Goal: Book appointment/travel/reservation

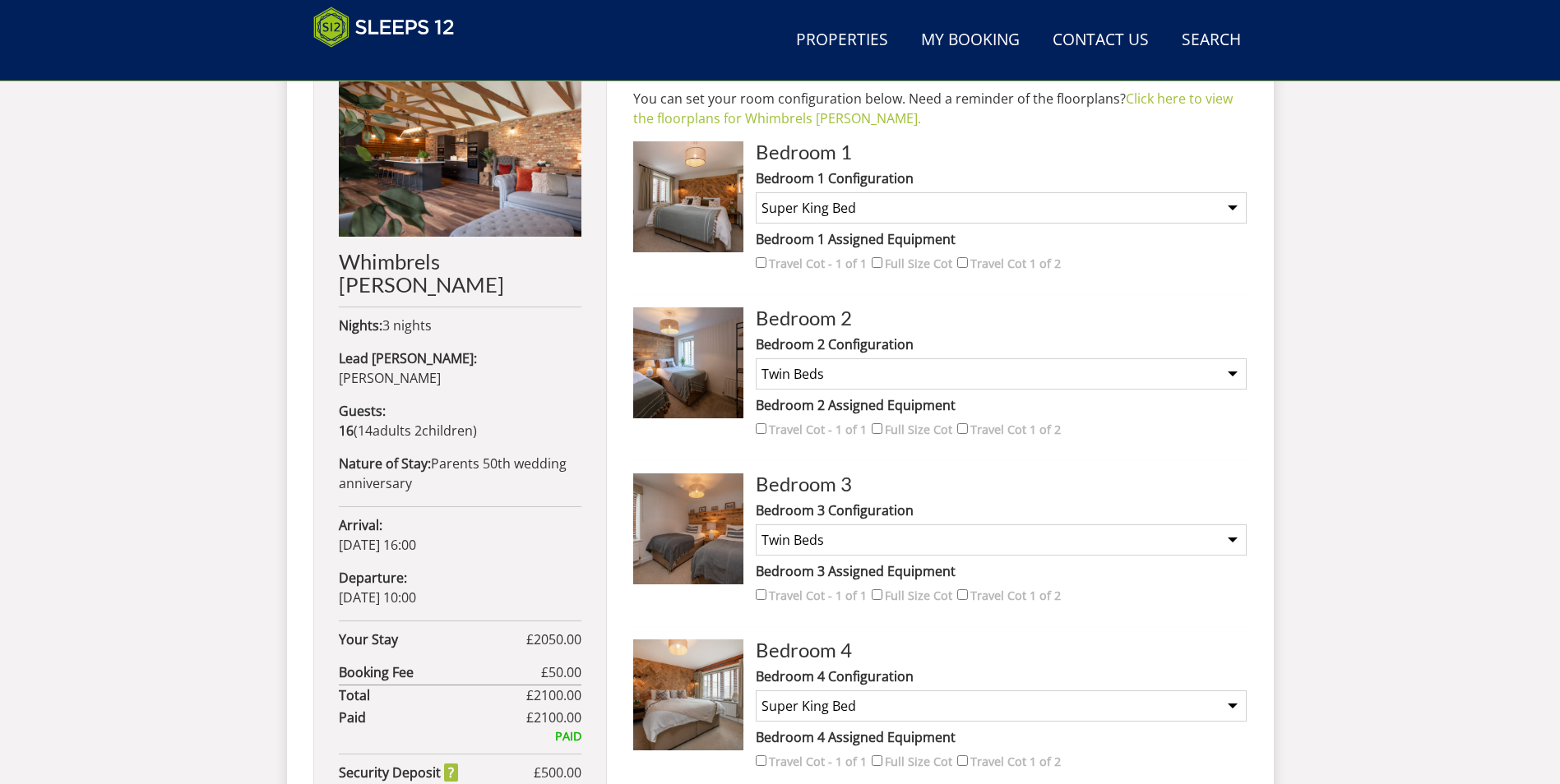
scroll to position [630, 0]
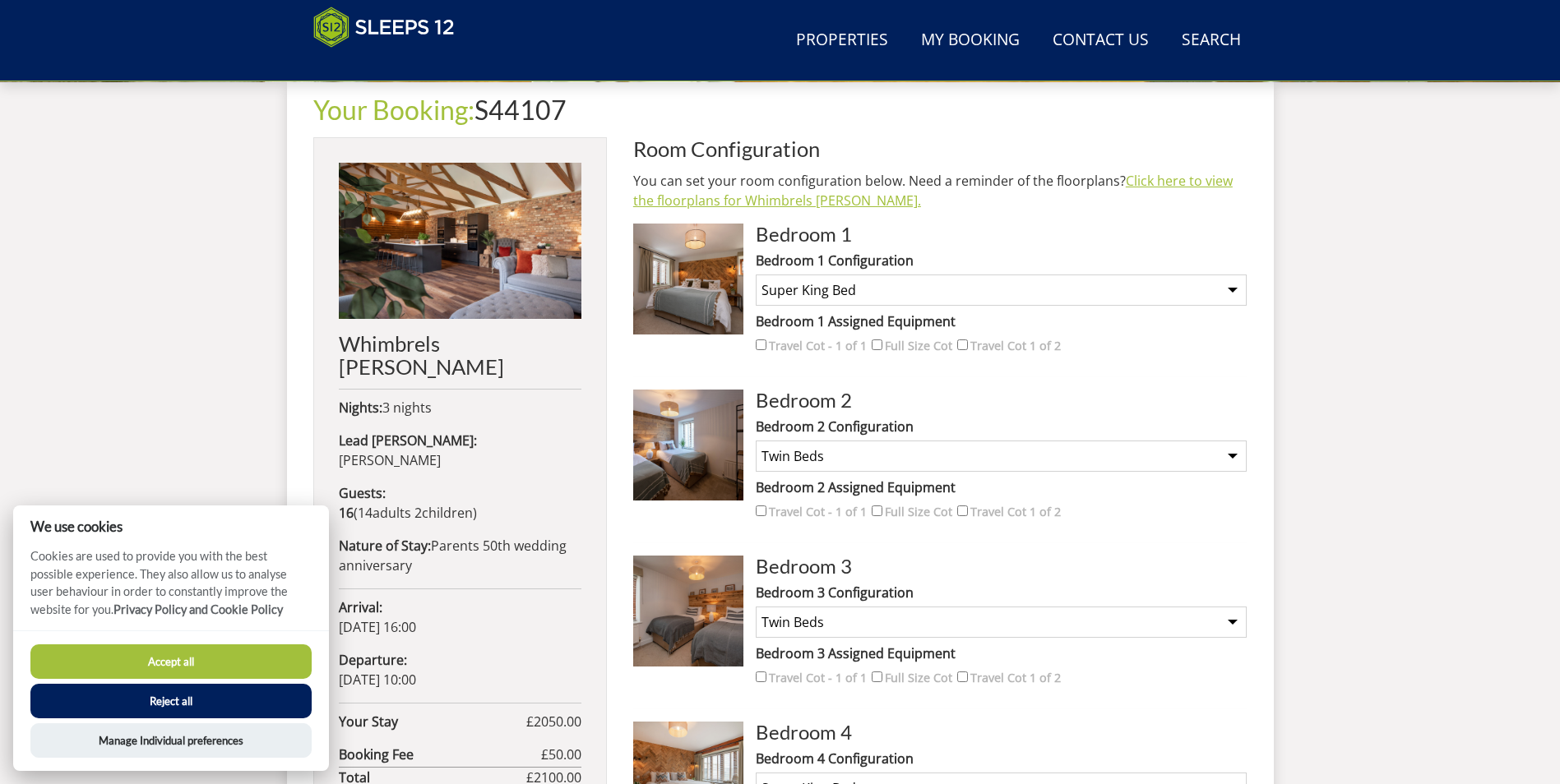
click at [1140, 183] on link "Click here to view the floorplans for Whimbrels [PERSON_NAME]." at bounding box center [933, 190] width 600 height 38
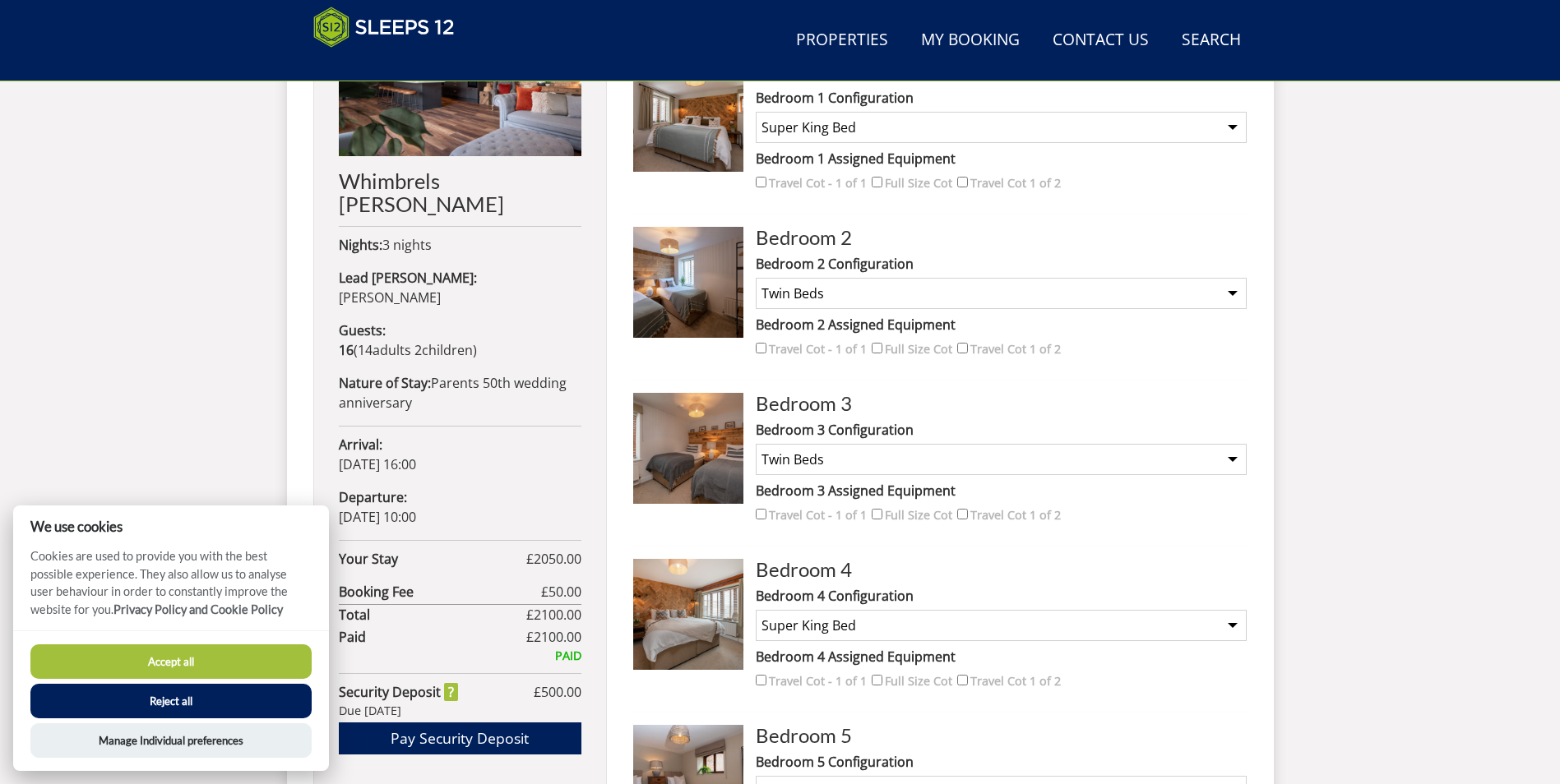
scroll to position [795, 0]
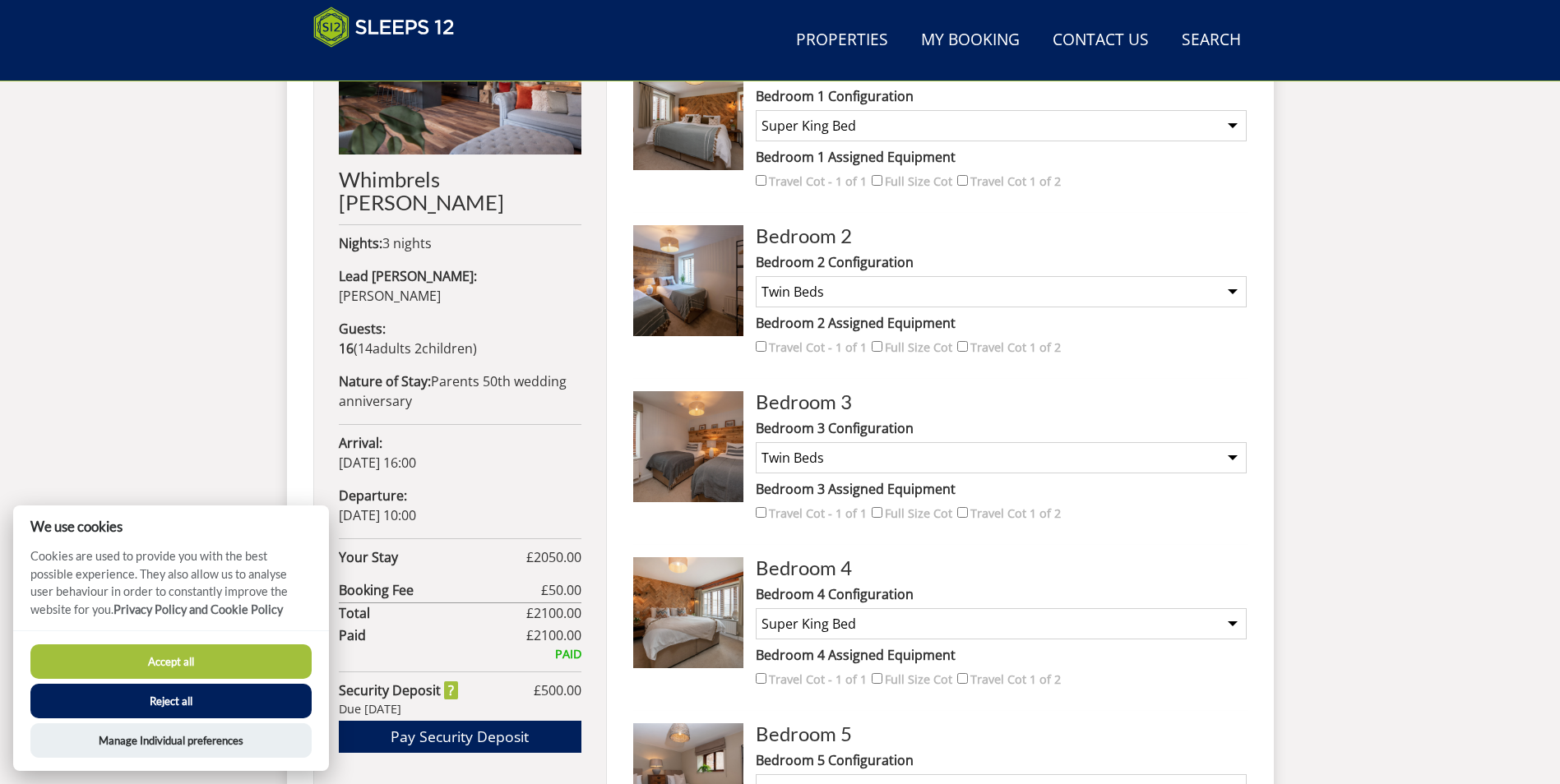
click at [196, 658] on button "Accept all" at bounding box center [171, 662] width 281 height 35
checkbox input "true"
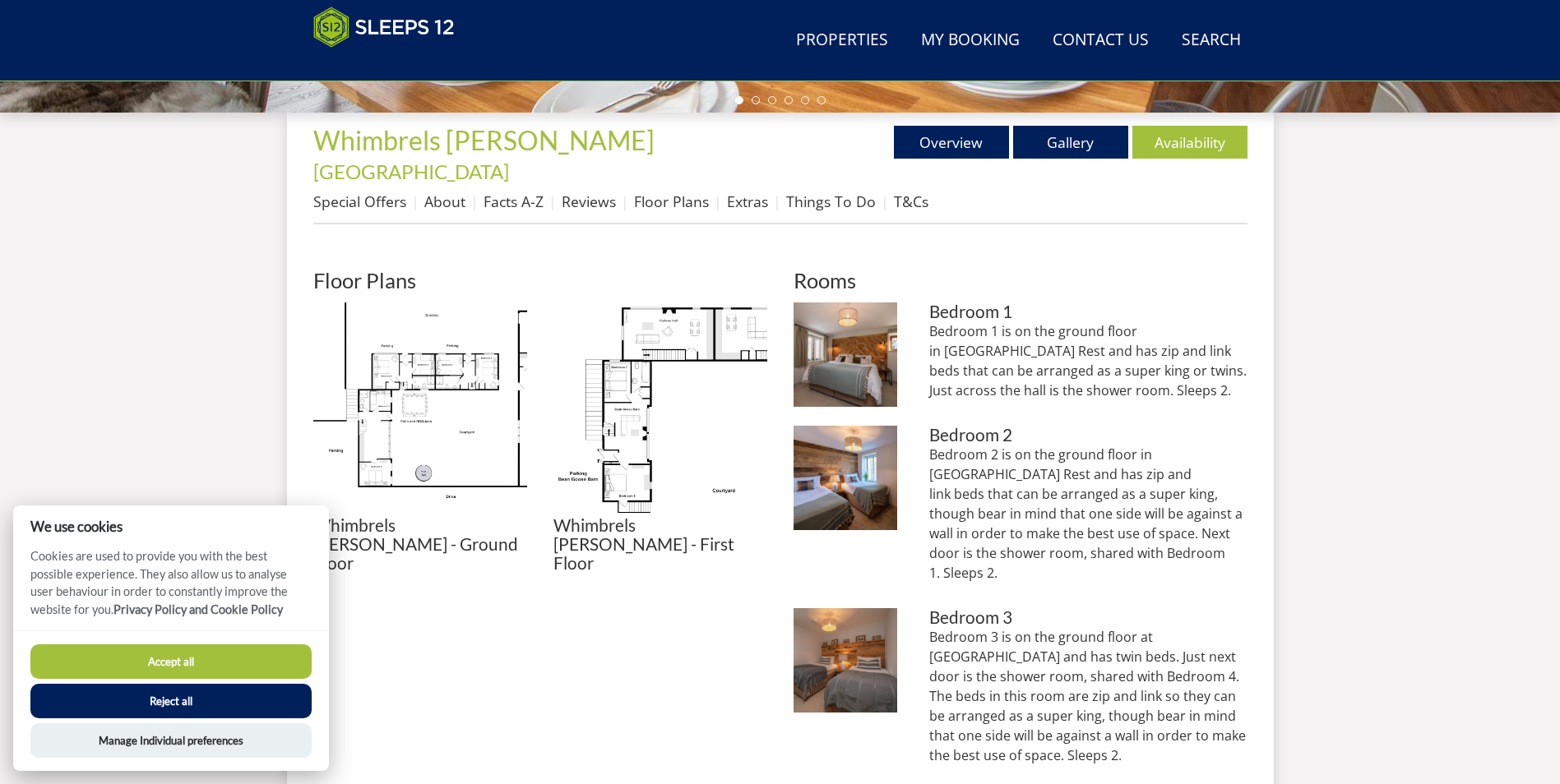
scroll to position [682, 0]
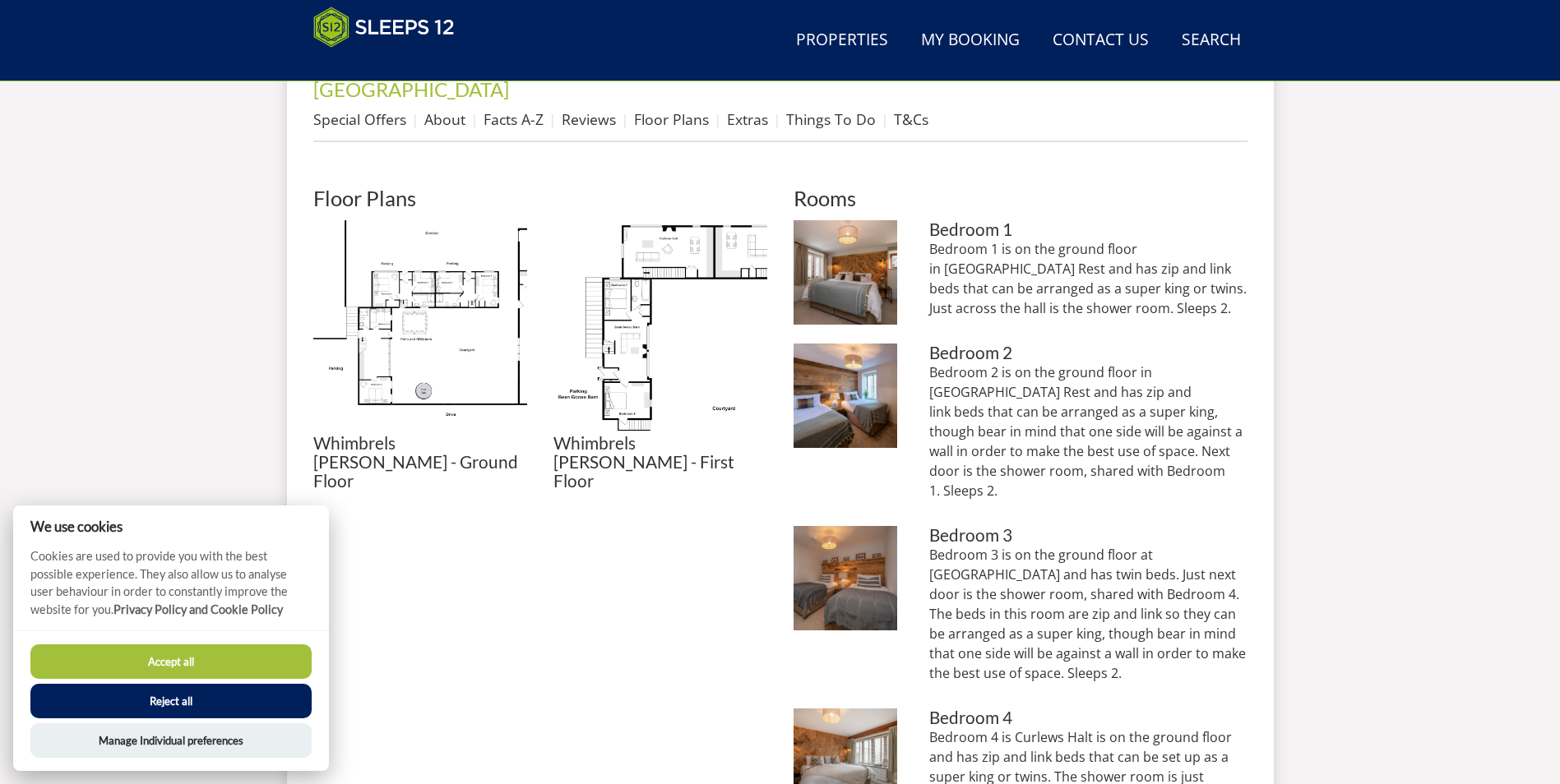
click at [235, 663] on button "Accept all" at bounding box center [171, 662] width 281 height 35
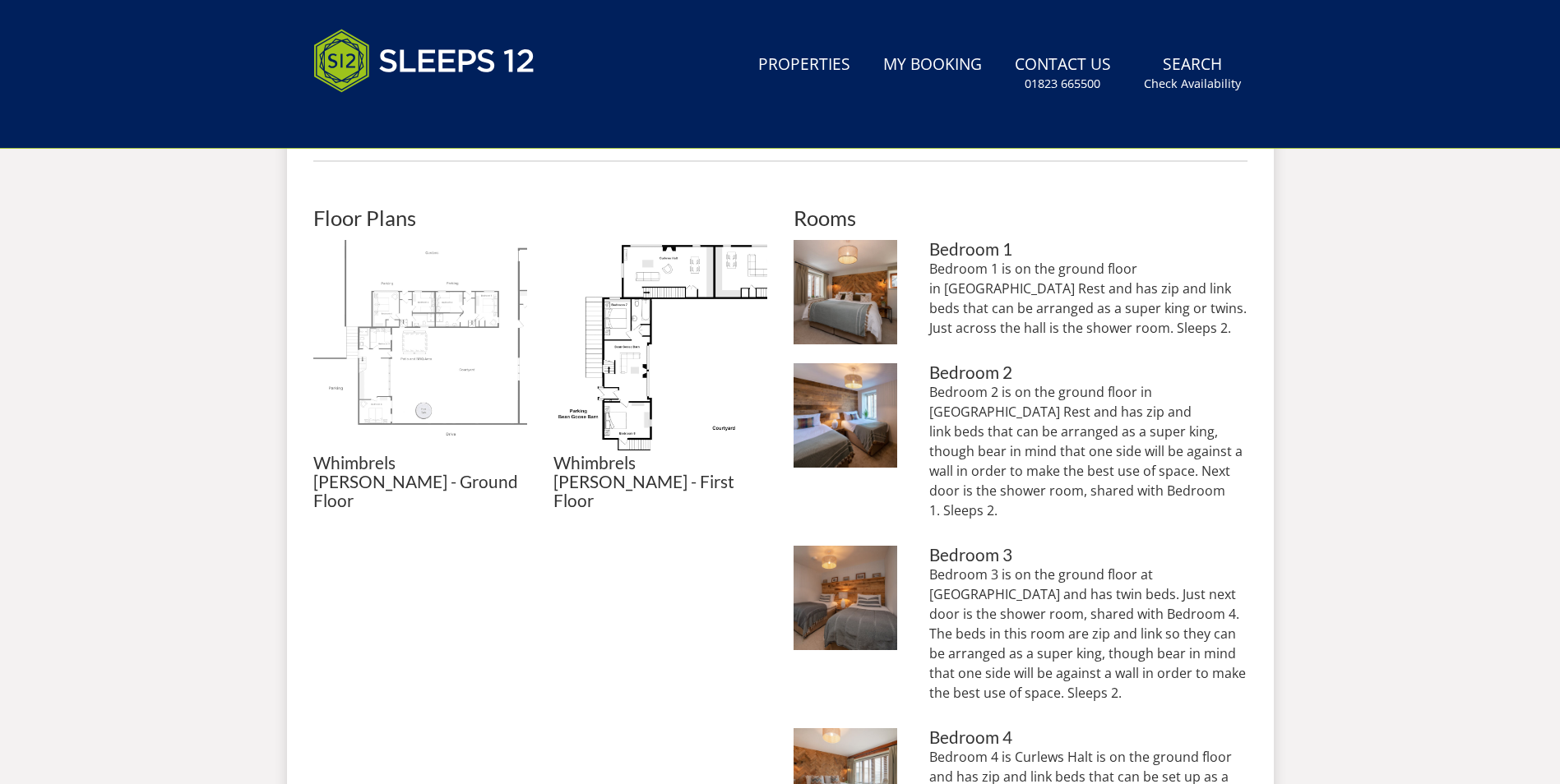
click at [448, 367] on img at bounding box center [421, 347] width 214 height 214
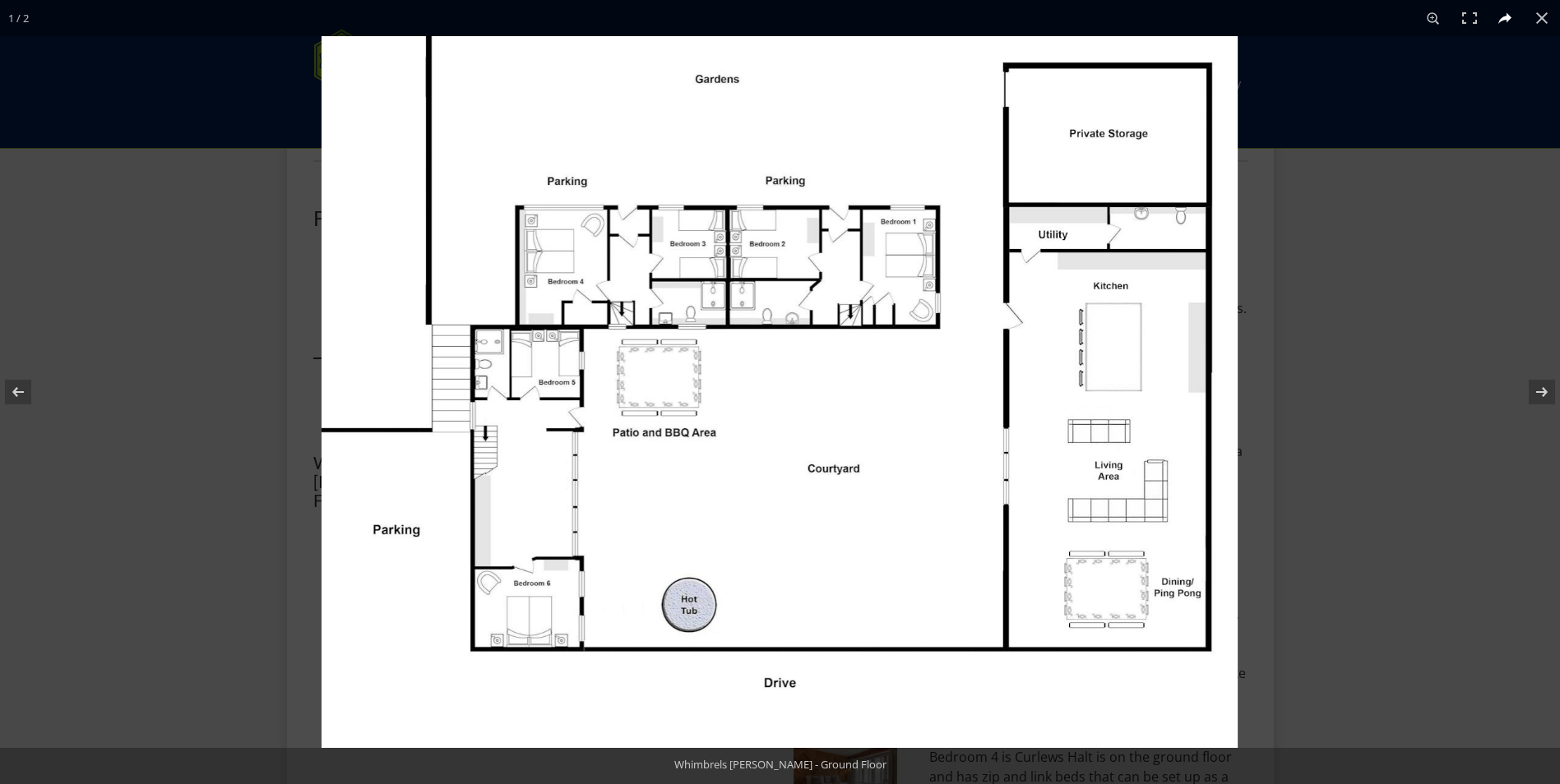
drag, startPoint x: 772, startPoint y: 479, endPoint x: 1501, endPoint y: 25, distance: 858.8
click at [1501, 25] on button at bounding box center [1506, 18] width 37 height 37
click at [1501, 20] on button at bounding box center [1506, 18] width 37 height 37
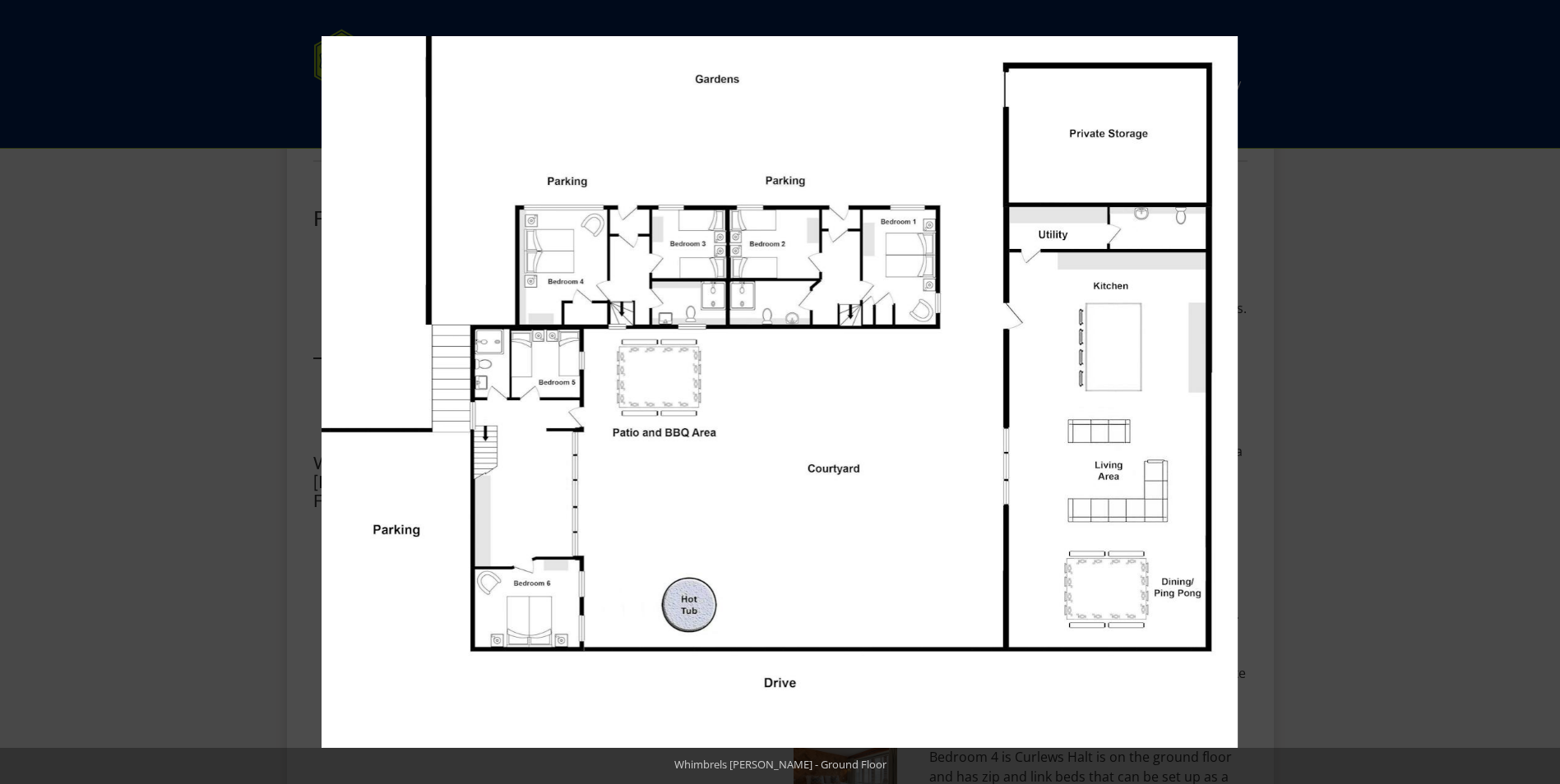
drag, startPoint x: 992, startPoint y: 346, endPoint x: 890, endPoint y: 407, distance: 118.8
click at [890, 407] on img at bounding box center [779, 392] width 916 height 712
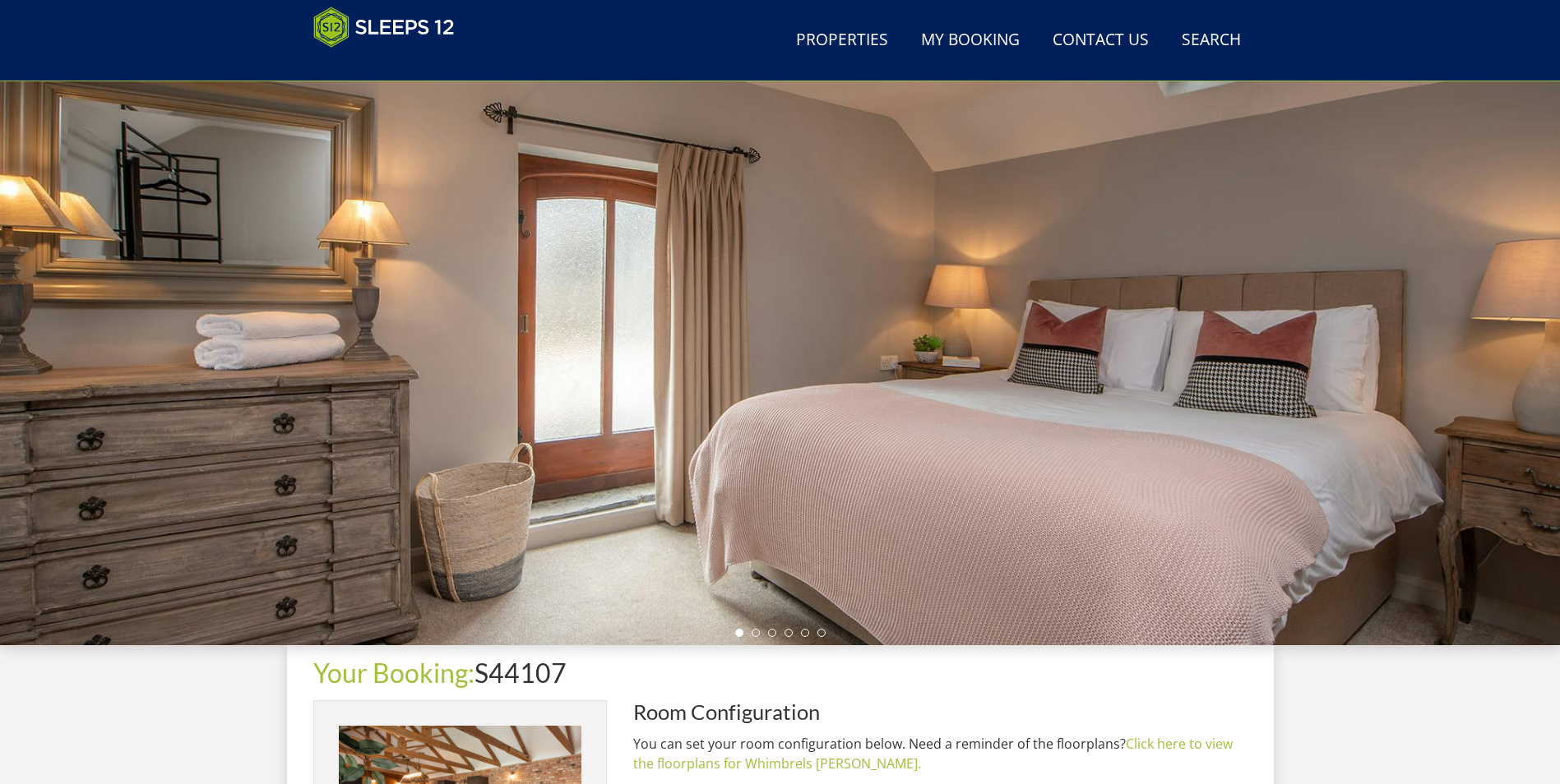
scroll to position [41, 0]
